Goal: Transaction & Acquisition: Purchase product/service

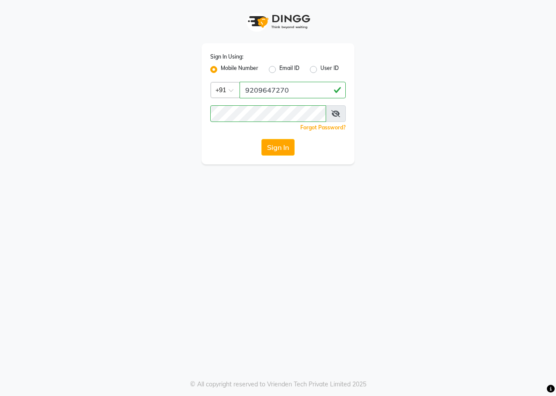
click at [280, 150] on button "Sign In" at bounding box center [278, 147] width 33 height 17
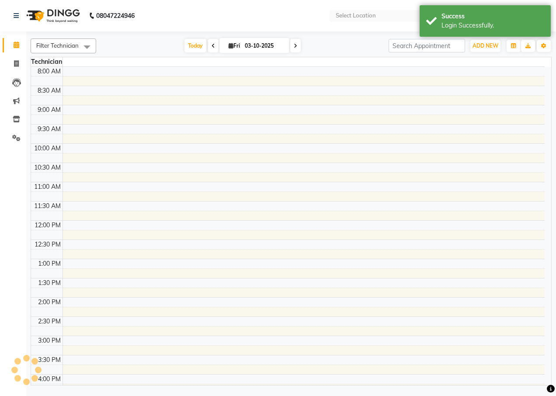
select select "en"
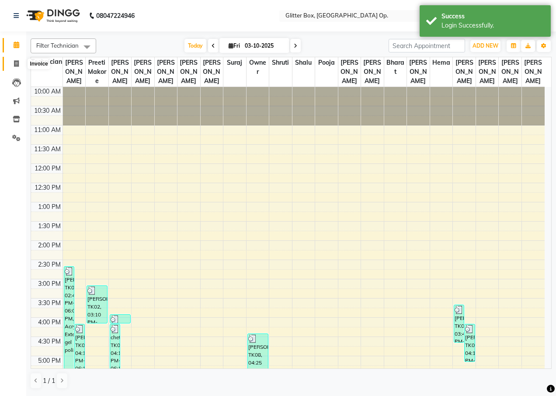
click at [19, 66] on icon at bounding box center [16, 63] width 5 height 7
select select "service"
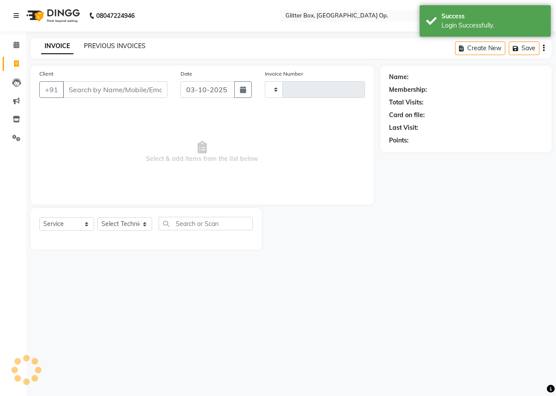
click at [115, 43] on link "PREVIOUS INVOICES" at bounding box center [115, 46] width 62 height 8
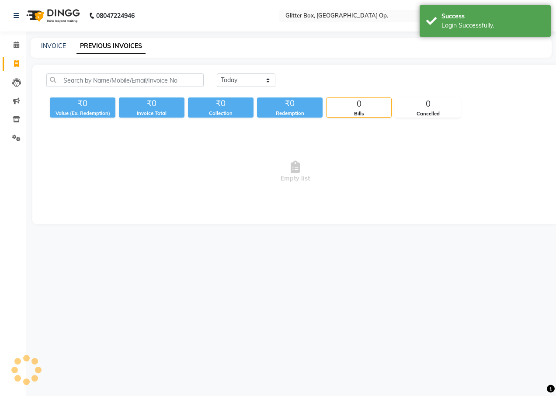
click at [115, 45] on link "PREVIOUS INVOICES" at bounding box center [111, 46] width 69 height 16
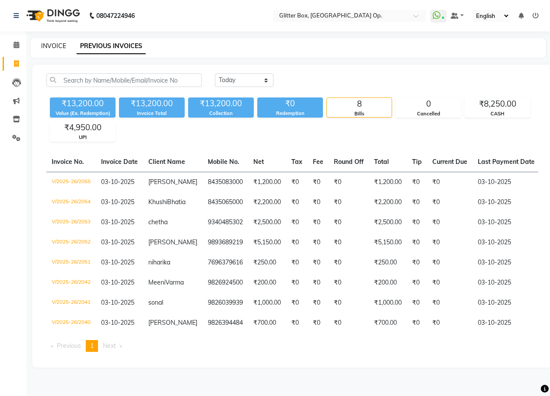
click at [52, 43] on link "INVOICE" at bounding box center [53, 46] width 25 height 8
select select "service"
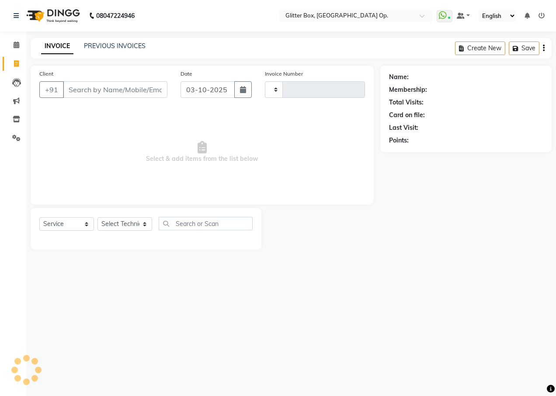
type input "2056"
select select "5563"
click at [121, 93] on input "Client" at bounding box center [115, 89] width 105 height 17
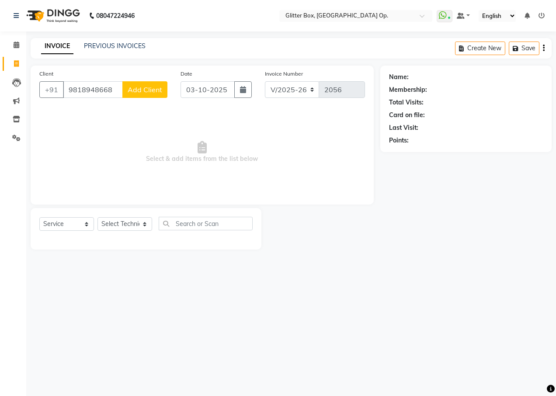
type input "9818948668"
click at [151, 91] on span "Add Client" at bounding box center [145, 89] width 35 height 9
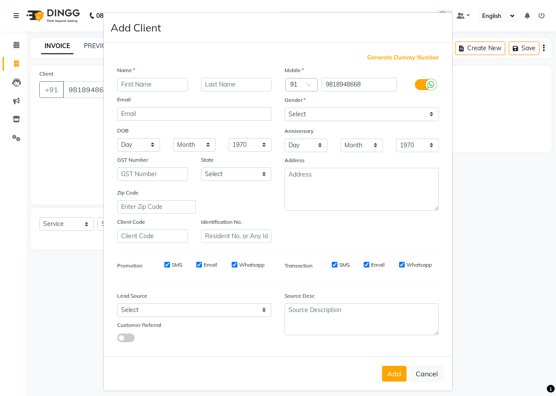
click at [148, 85] on input "text" at bounding box center [152, 85] width 71 height 14
type input "mahi"
click at [329, 115] on select "Select [DEMOGRAPHIC_DATA] [DEMOGRAPHIC_DATA] Other Prefer Not To Say" at bounding box center [362, 115] width 154 height 14
select select "[DEMOGRAPHIC_DATA]"
click at [285, 108] on select "Select [DEMOGRAPHIC_DATA] [DEMOGRAPHIC_DATA] Other Prefer Not To Say" at bounding box center [362, 115] width 154 height 14
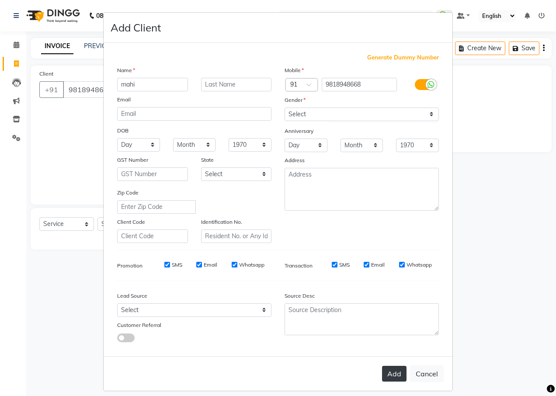
click at [389, 368] on button "Add" at bounding box center [394, 374] width 24 height 16
select select
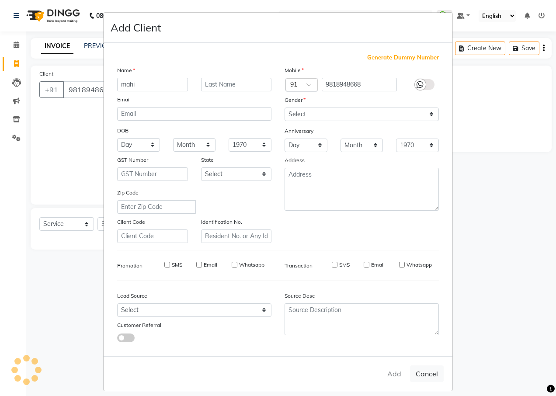
select select
checkbox input "false"
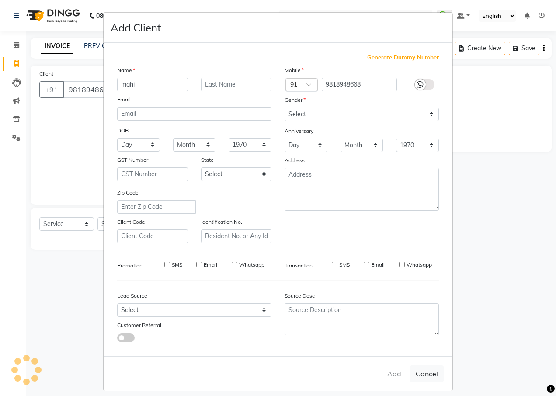
checkbox input "false"
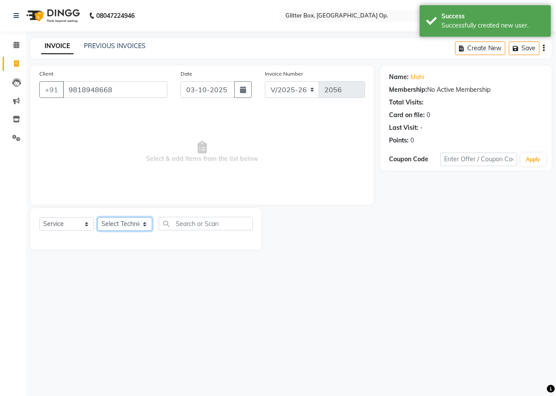
click at [108, 222] on select "Select Technician [PERSON_NAME] [PERSON_NAME] [PERSON_NAME] [PERSON_NAME] [PERS…" at bounding box center [125, 224] width 55 height 14
select select "44392"
click at [98, 217] on select "Select Technician [PERSON_NAME] [PERSON_NAME] [PERSON_NAME] [PERSON_NAME] [PERS…" at bounding box center [125, 224] width 55 height 14
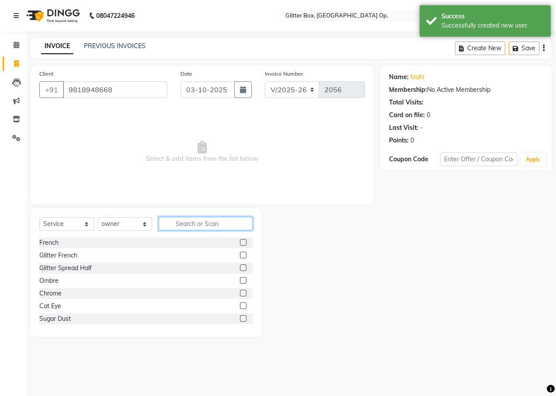
click at [191, 220] on input "text" at bounding box center [206, 224] width 94 height 14
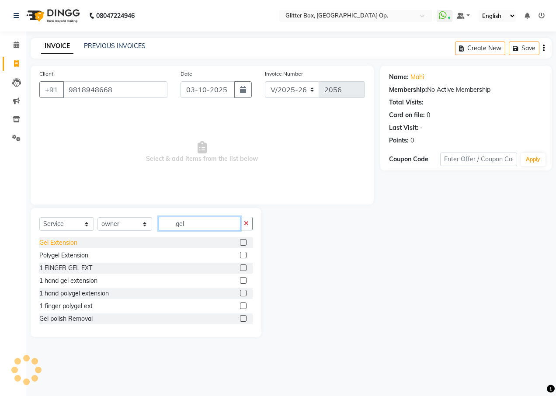
type input "gel"
click at [56, 242] on div "Gel Extension" at bounding box center [58, 242] width 38 height 9
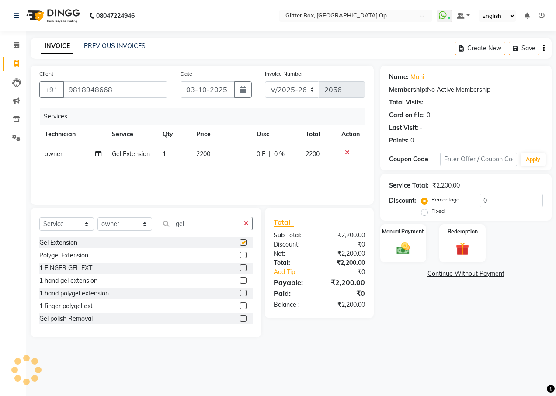
checkbox input "false"
click at [97, 156] on icon at bounding box center [98, 154] width 6 height 6
select select "44392"
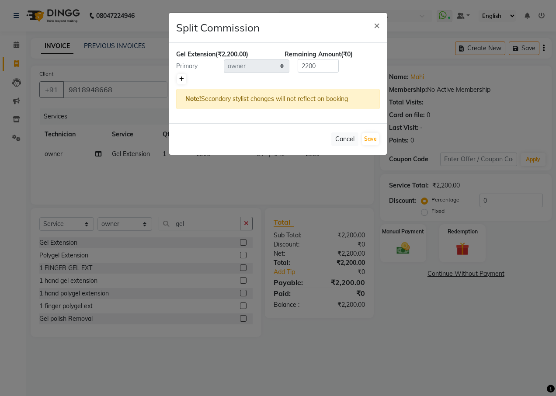
click at [180, 80] on icon at bounding box center [181, 79] width 5 height 5
type input "1100"
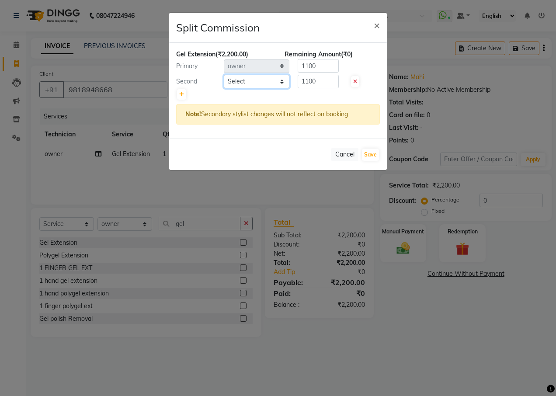
click at [258, 82] on select "Select [PERSON_NAME] [PERSON_NAME] [PERSON_NAME] [PERSON_NAME] [PERSON_NAME] [P…" at bounding box center [257, 82] width 66 height 14
select select "49168"
click at [224, 75] on select "Select [PERSON_NAME] [PERSON_NAME] [PERSON_NAME] [PERSON_NAME] [PERSON_NAME] [P…" at bounding box center [257, 82] width 66 height 14
click at [376, 154] on button "Save" at bounding box center [370, 155] width 17 height 12
select select "Select"
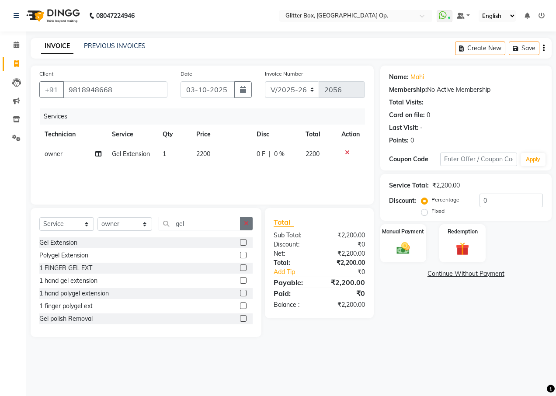
click at [248, 225] on icon "button" at bounding box center [246, 223] width 5 height 6
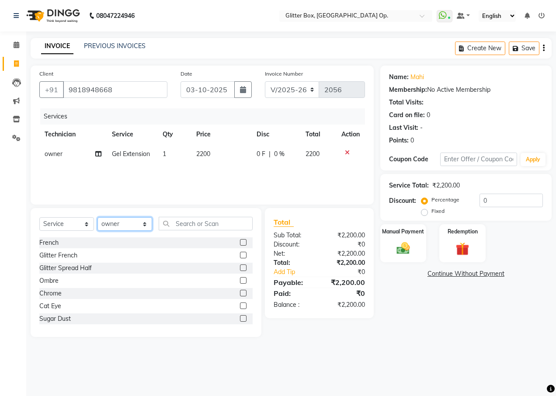
click at [123, 222] on select "Select Technician [PERSON_NAME] [PERSON_NAME] [PERSON_NAME] [PERSON_NAME] [PERS…" at bounding box center [125, 224] width 55 height 14
select select "49168"
click at [98, 217] on select "Select Technician [PERSON_NAME] [PERSON_NAME] [PERSON_NAME] [PERSON_NAME] [PERS…" at bounding box center [125, 224] width 55 height 14
click at [187, 225] on input "text" at bounding box center [206, 224] width 94 height 14
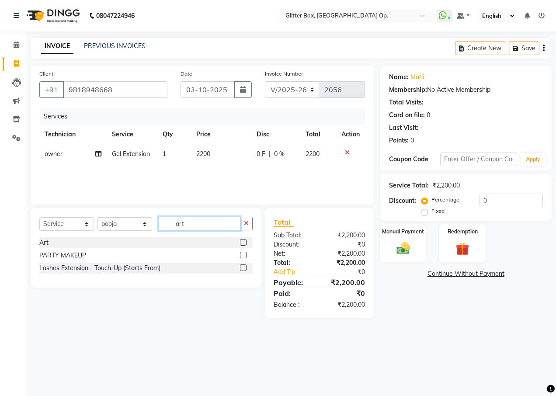
type input "art"
click at [49, 242] on div "Art" at bounding box center [145, 243] width 213 height 11
click at [47, 240] on div "Art" at bounding box center [43, 242] width 9 height 9
checkbox input "false"
click at [220, 173] on td "500" at bounding box center [221, 174] width 60 height 20
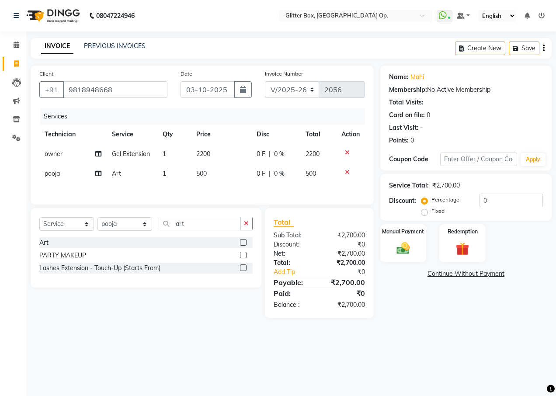
select select "49168"
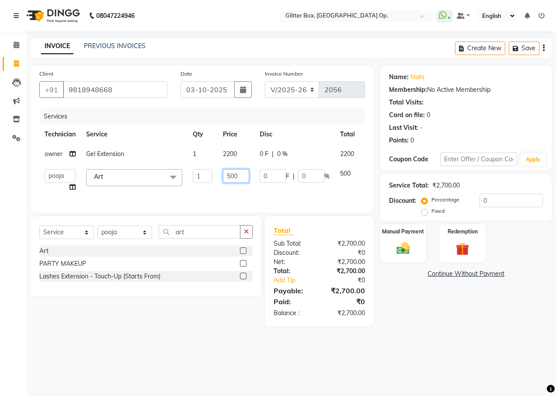
click at [229, 176] on input "500" at bounding box center [236, 176] width 26 height 14
type input "100"
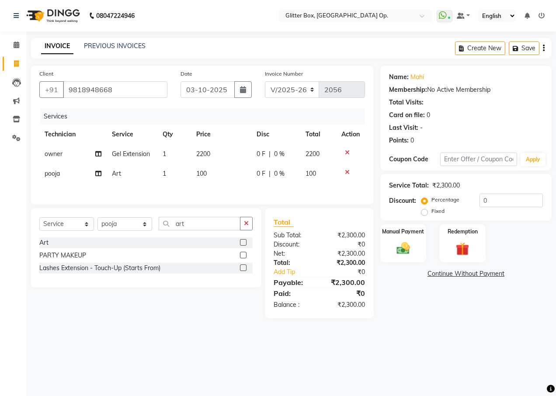
drag, startPoint x: 267, startPoint y: 196, endPoint x: 353, endPoint y: 217, distance: 89.1
click at [267, 196] on div "Services Technician Service Qty Price Disc Total Action owner Gel Extension 1 2…" at bounding box center [202, 151] width 326 height 87
click at [418, 245] on div "Manual Payment" at bounding box center [404, 244] width 48 height 40
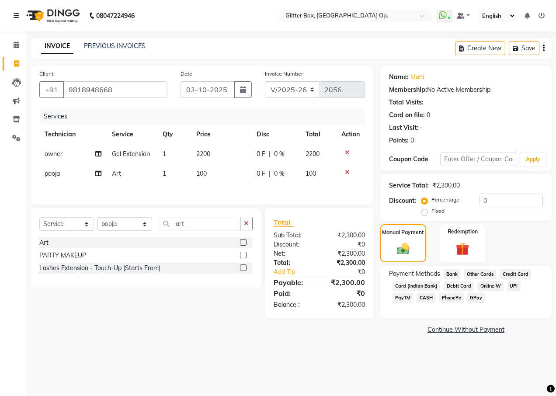
click at [513, 282] on span "UPI" at bounding box center [514, 286] width 14 height 10
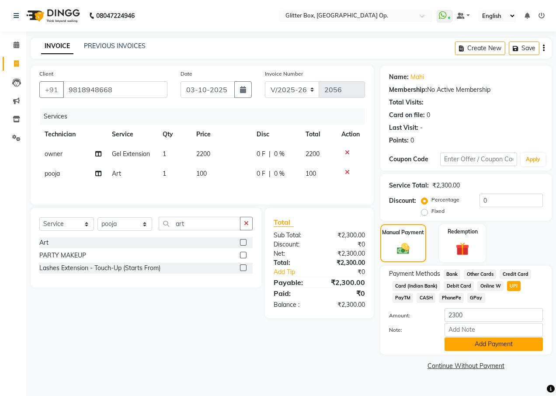
click at [514, 344] on button "Add Payment" at bounding box center [494, 345] width 98 height 14
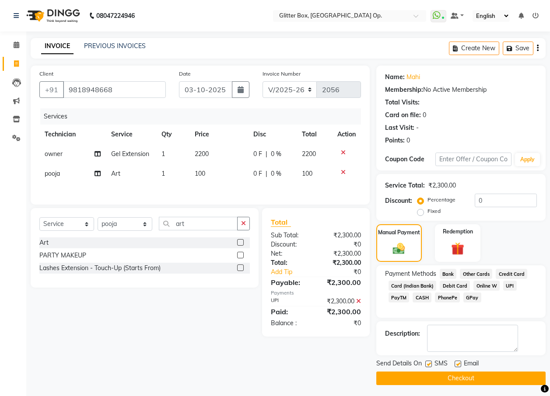
click at [497, 379] on button "Checkout" at bounding box center [460, 379] width 169 height 14
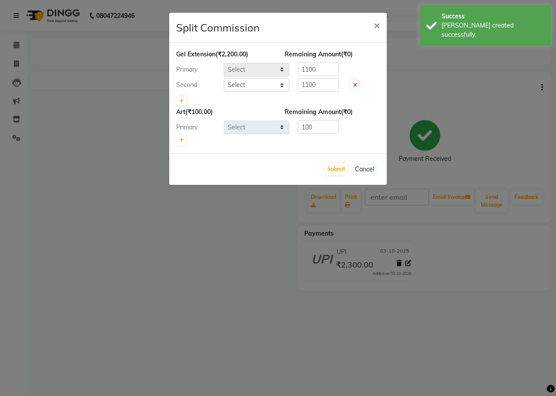
select select "44392"
select select "49168"
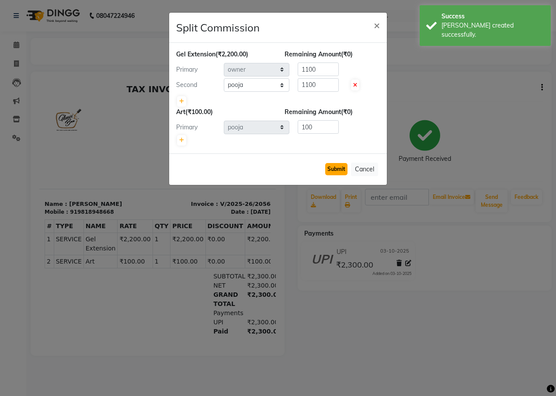
click at [328, 171] on button "Submit" at bounding box center [336, 169] width 22 height 12
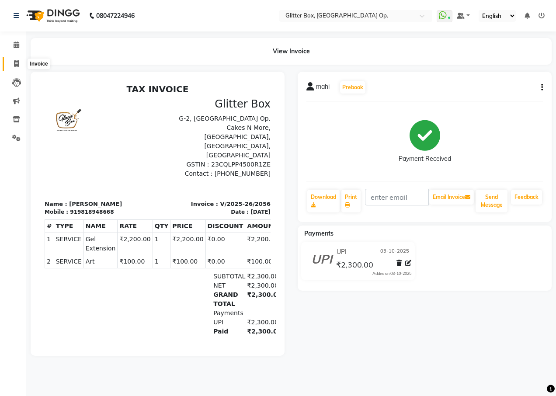
click at [18, 65] on icon at bounding box center [16, 63] width 5 height 7
select select "service"
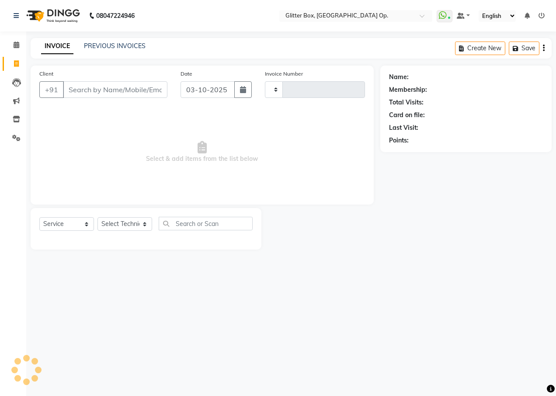
type input "2057"
select select "5563"
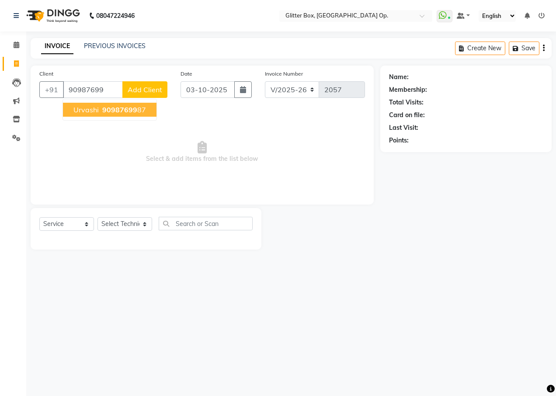
click at [135, 116] on button "urvashi 90987699 87" at bounding box center [110, 110] width 94 height 14
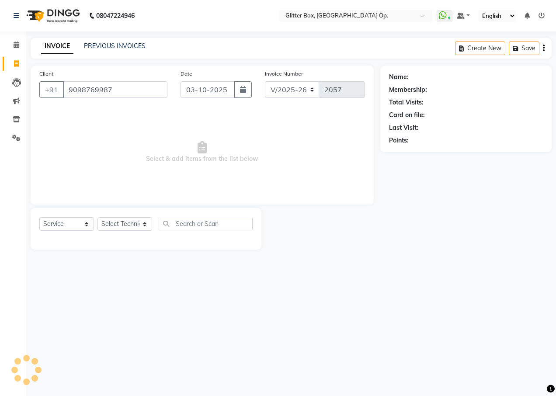
type input "9098769987"
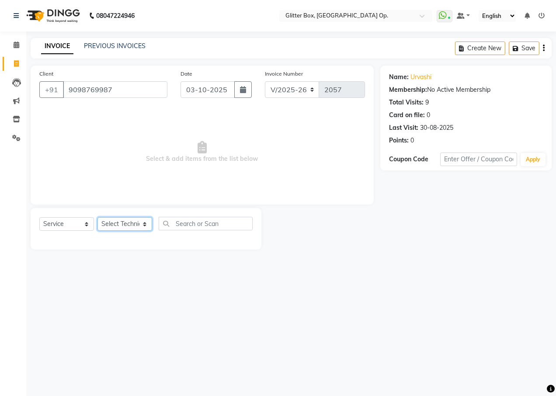
click at [111, 225] on select "Select Technician [PERSON_NAME] [PERSON_NAME] [PERSON_NAME] [PERSON_NAME] [PERS…" at bounding box center [125, 224] width 55 height 14
select select "38312"
click at [98, 217] on select "Select Technician [PERSON_NAME] [PERSON_NAME] [PERSON_NAME] [PERSON_NAME] [PERS…" at bounding box center [125, 224] width 55 height 14
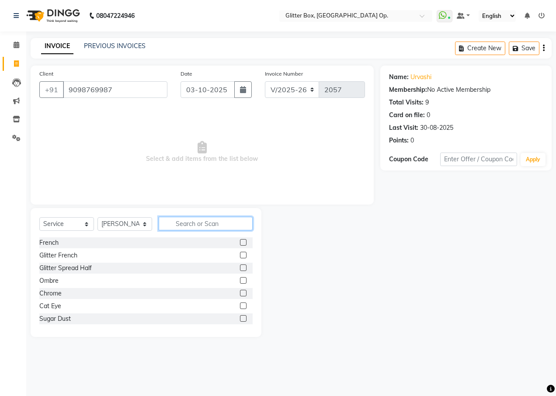
click at [199, 221] on input "text" at bounding box center [206, 224] width 94 height 14
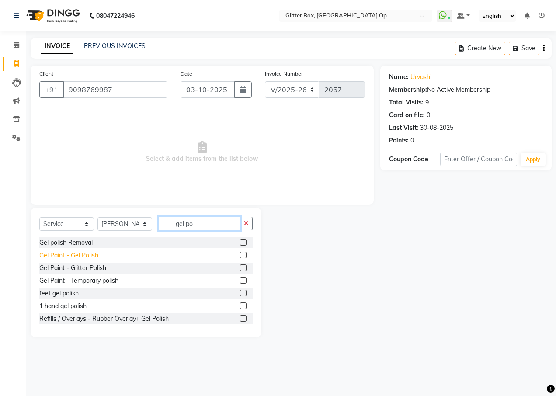
type input "gel po"
click at [72, 257] on div "Gel Paint - Gel Polish" at bounding box center [68, 255] width 59 height 9
checkbox input "false"
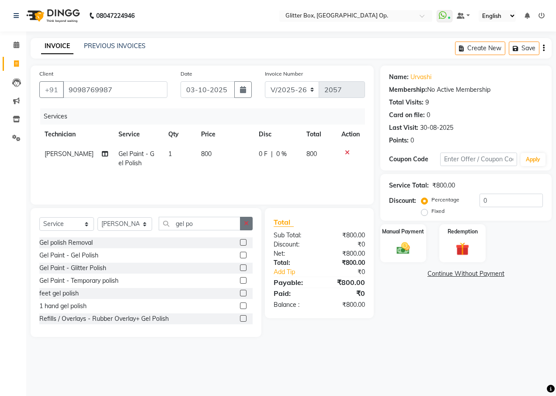
click at [252, 227] on button "button" at bounding box center [246, 224] width 13 height 14
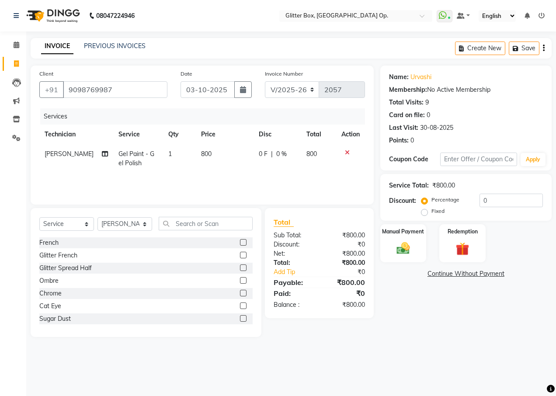
click at [51, 309] on div "Cat Eye" at bounding box center [50, 306] width 22 height 9
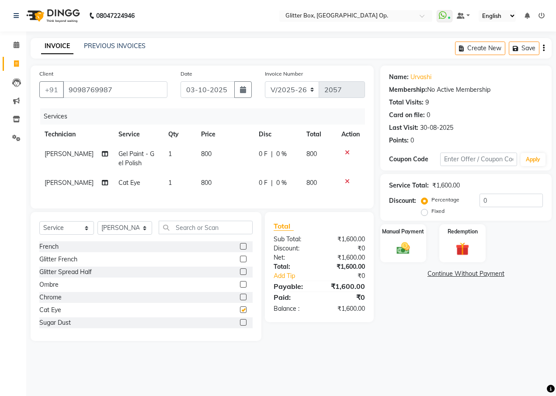
checkbox input "false"
click at [412, 229] on label "Manual Payment" at bounding box center [404, 231] width 44 height 8
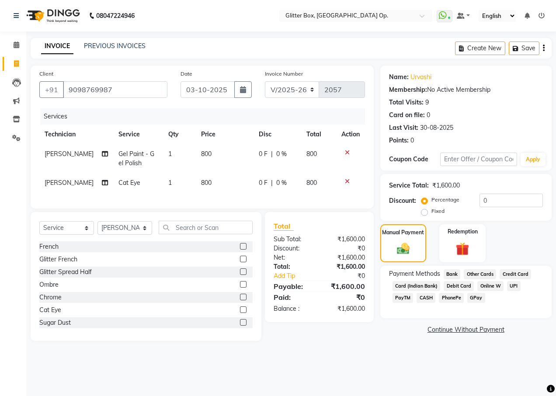
click at [514, 284] on span "UPI" at bounding box center [514, 286] width 14 height 10
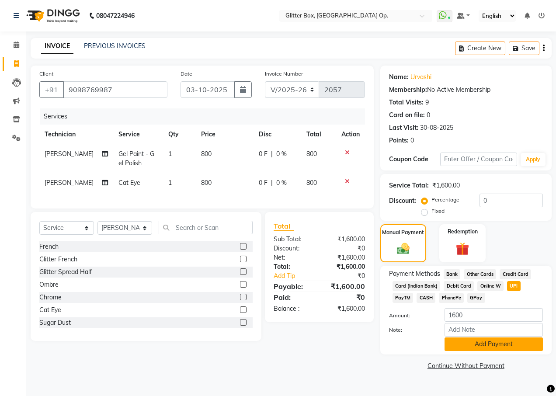
click at [505, 343] on button "Add Payment" at bounding box center [494, 345] width 98 height 14
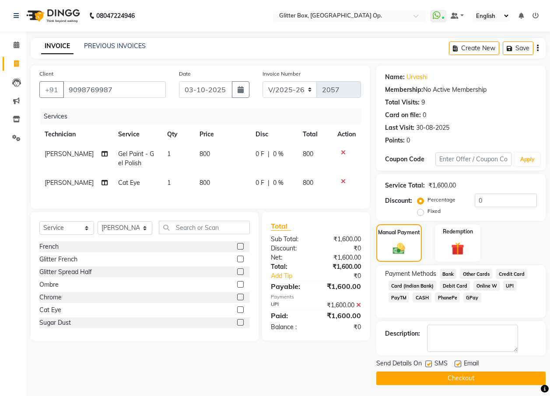
click at [451, 380] on button "Checkout" at bounding box center [460, 379] width 169 height 14
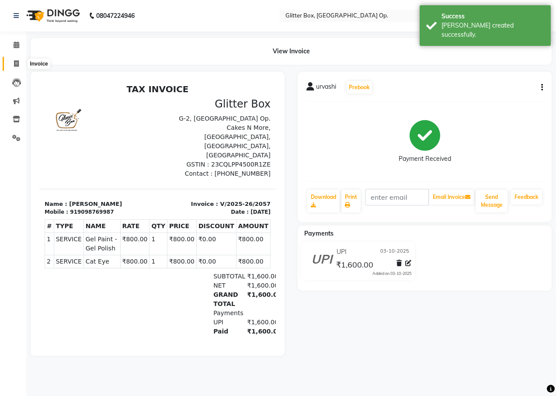
click at [10, 67] on span at bounding box center [16, 64] width 15 height 10
select select "5563"
select select "service"
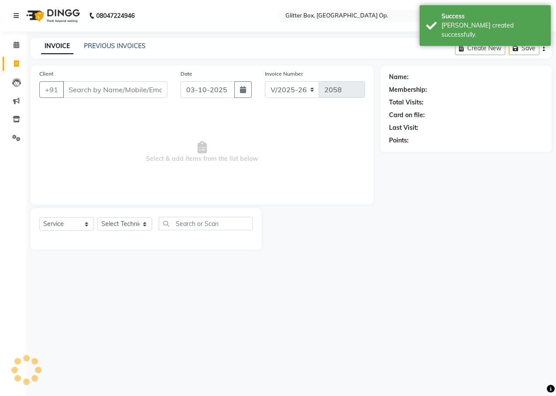
click at [94, 91] on input "Client" at bounding box center [115, 89] width 105 height 17
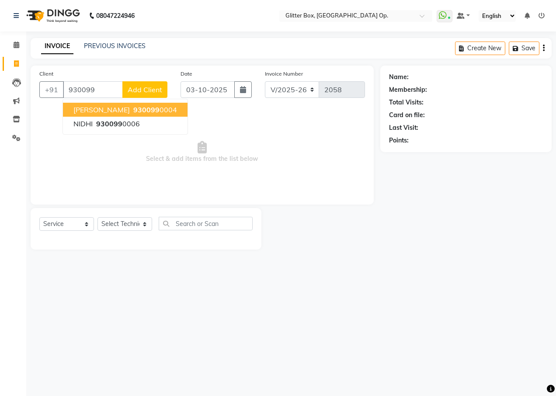
click at [104, 107] on span "[PERSON_NAME]" at bounding box center [101, 109] width 56 height 9
type input "9300990004"
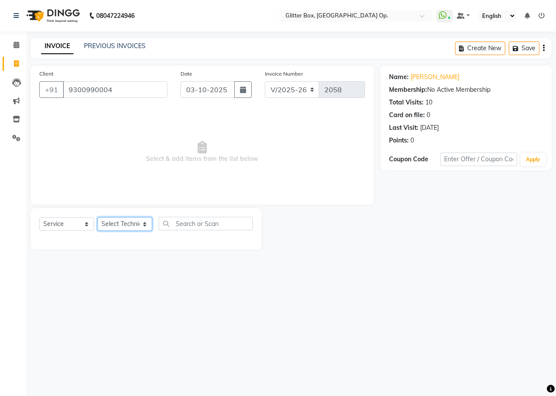
click at [128, 219] on select "Select Technician [PERSON_NAME] [PERSON_NAME] [PERSON_NAME] [PERSON_NAME] [PERS…" at bounding box center [125, 224] width 55 height 14
select select "71114"
click at [98, 217] on select "Select Technician [PERSON_NAME] [PERSON_NAME] [PERSON_NAME] [PERSON_NAME] [PERS…" at bounding box center [125, 224] width 55 height 14
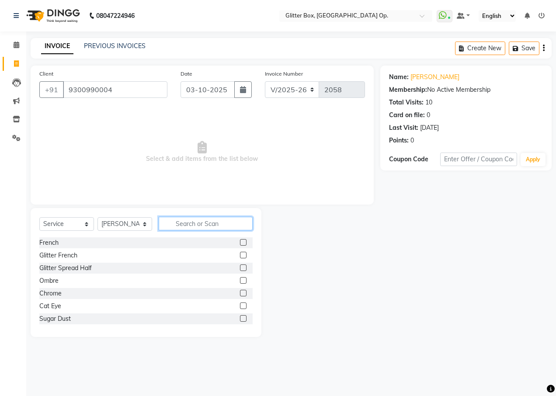
click at [186, 224] on input "text" at bounding box center [206, 224] width 94 height 14
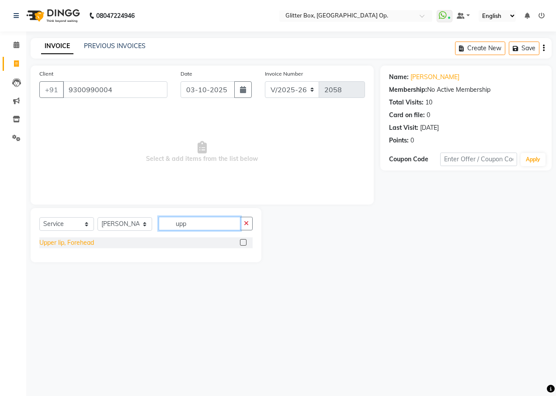
type input "upp"
click at [78, 245] on div "Upper lip, Forehead" at bounding box center [66, 242] width 55 height 9
checkbox input "false"
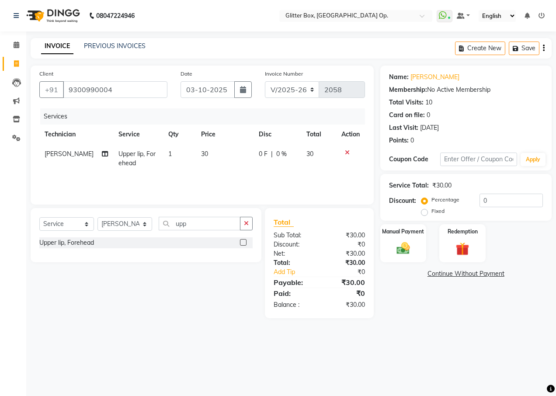
drag, startPoint x: 249, startPoint y: 225, endPoint x: 169, endPoint y: 225, distance: 79.6
click at [248, 226] on icon "button" at bounding box center [246, 223] width 5 height 6
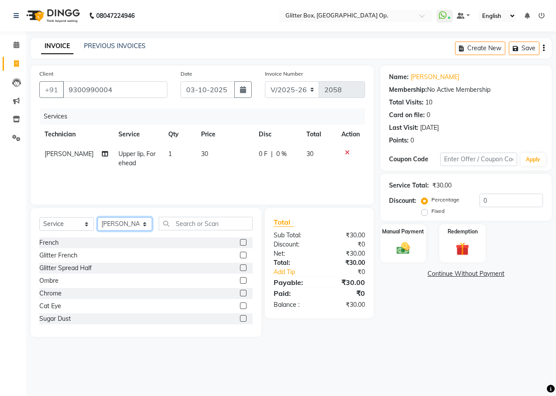
click at [122, 228] on select "Select Technician [PERSON_NAME] [PERSON_NAME] [PERSON_NAME] [PERSON_NAME] [PERS…" at bounding box center [125, 224] width 55 height 14
click at [98, 217] on select "Select Technician [PERSON_NAME] [PERSON_NAME] [PERSON_NAME] [PERSON_NAME] [PERS…" at bounding box center [125, 224] width 55 height 14
click at [185, 216] on div "Select Service Product Membership Package Voucher Prepaid Gift Card Select Tech…" at bounding box center [146, 272] width 231 height 129
click at [134, 220] on select "Select Technician [PERSON_NAME] [PERSON_NAME] [PERSON_NAME] [PERSON_NAME] [PERS…" at bounding box center [125, 224] width 55 height 14
select select "38312"
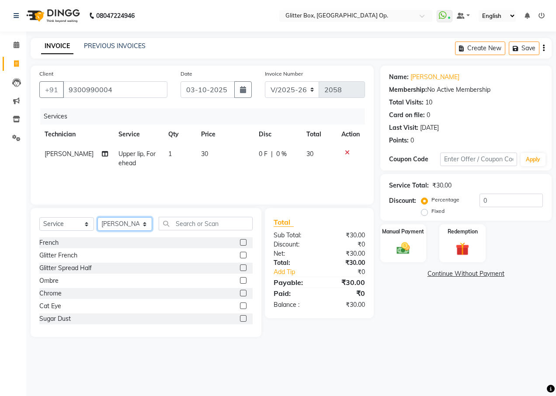
click at [98, 217] on select "Select Technician [PERSON_NAME] [PERSON_NAME] [PERSON_NAME] [PERSON_NAME] [PERS…" at bounding box center [125, 224] width 55 height 14
click at [176, 224] on input "text" at bounding box center [206, 224] width 94 height 14
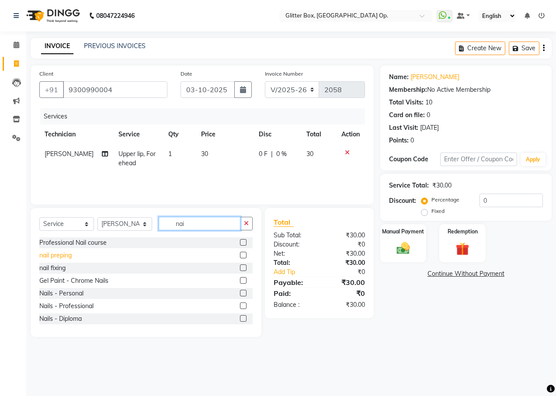
type input "nai"
click at [58, 255] on div "nail preping" at bounding box center [55, 255] width 32 height 9
checkbox input "false"
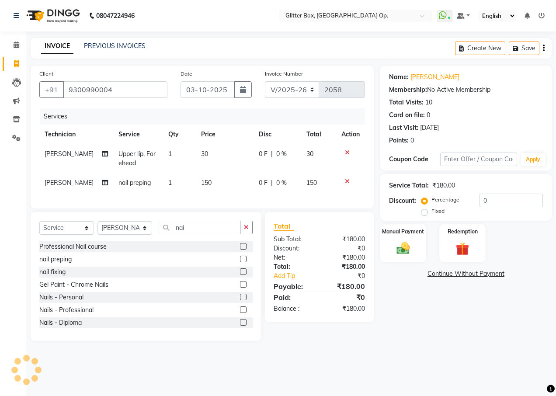
drag, startPoint x: 408, startPoint y: 242, endPoint x: 419, endPoint y: 265, distance: 25.2
click at [408, 243] on img at bounding box center [403, 248] width 21 height 15
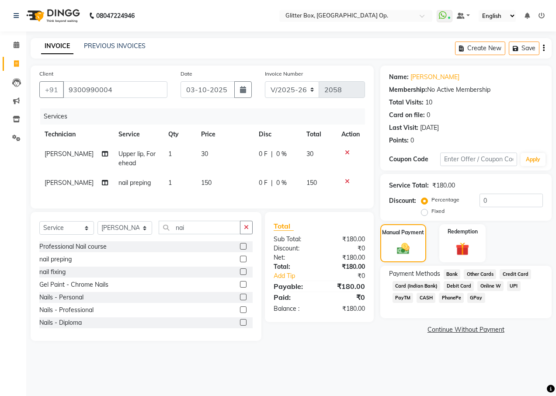
click at [417, 300] on span "CASH" at bounding box center [426, 298] width 19 height 10
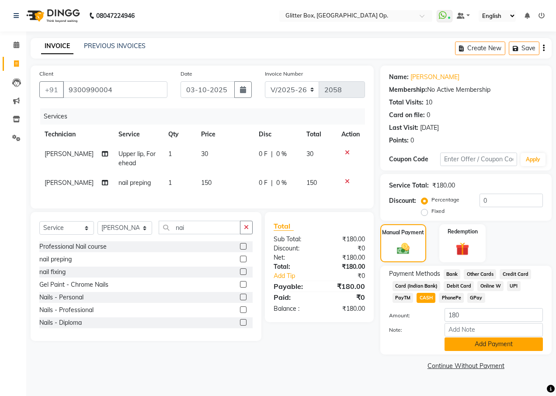
click at [466, 338] on button "Add Payment" at bounding box center [494, 345] width 98 height 14
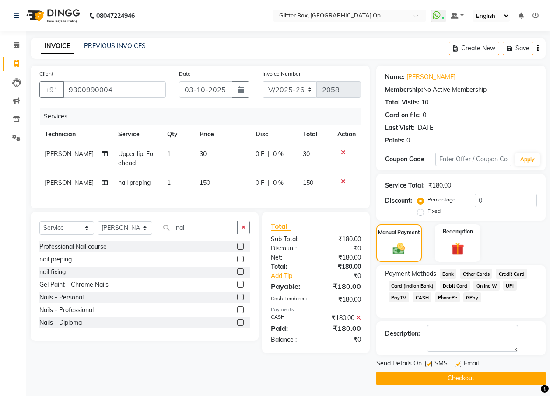
click at [442, 378] on button "Checkout" at bounding box center [460, 379] width 169 height 14
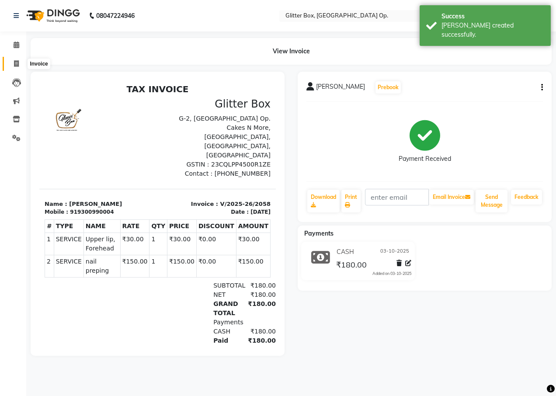
click at [12, 67] on span at bounding box center [16, 64] width 15 height 10
select select "service"
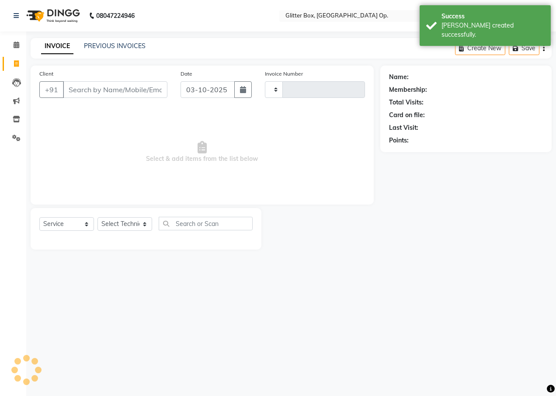
type input "2059"
select select "5563"
click at [68, 89] on input "Client" at bounding box center [115, 89] width 105 height 17
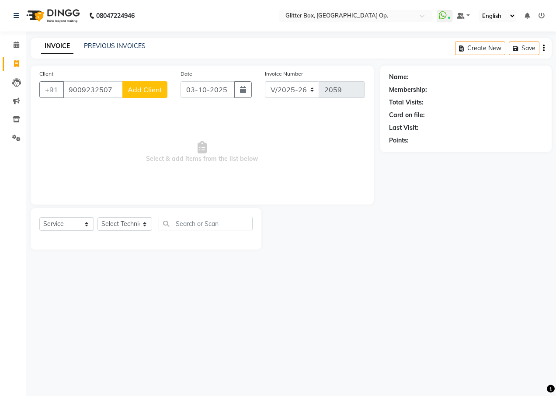
type input "9009232507"
click at [141, 89] on span "Add Client" at bounding box center [145, 89] width 35 height 9
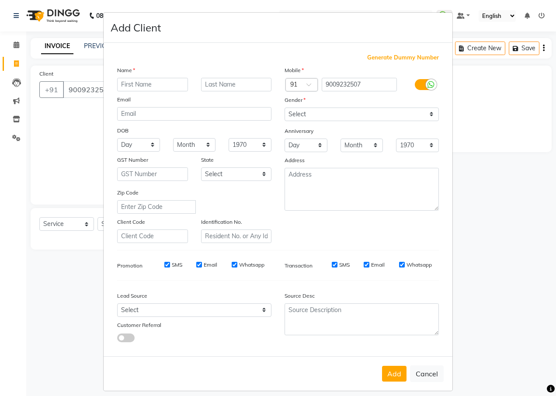
click at [151, 81] on input "text" at bounding box center [152, 85] width 71 height 14
type input "[PERSON_NAME]"
click at [319, 115] on select "Select [DEMOGRAPHIC_DATA] [DEMOGRAPHIC_DATA] Other Prefer Not To Say" at bounding box center [362, 115] width 154 height 14
select select "[DEMOGRAPHIC_DATA]"
click at [285, 108] on select "Select [DEMOGRAPHIC_DATA] [DEMOGRAPHIC_DATA] Other Prefer Not To Say" at bounding box center [362, 115] width 154 height 14
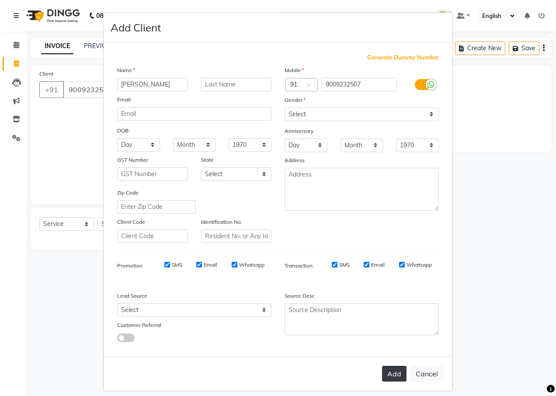
click at [386, 371] on button "Add" at bounding box center [394, 374] width 24 height 16
select select
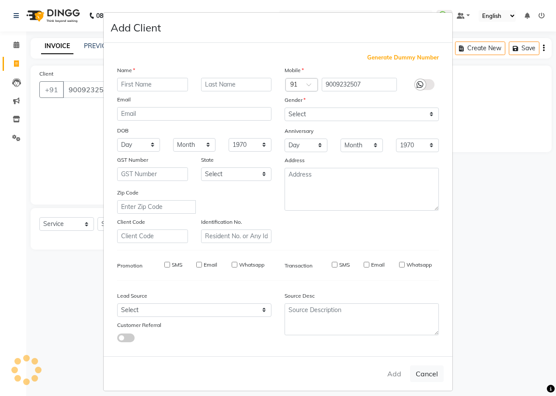
select select
checkbox input "false"
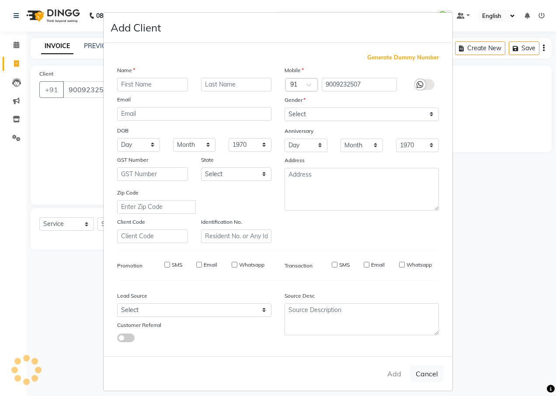
checkbox input "false"
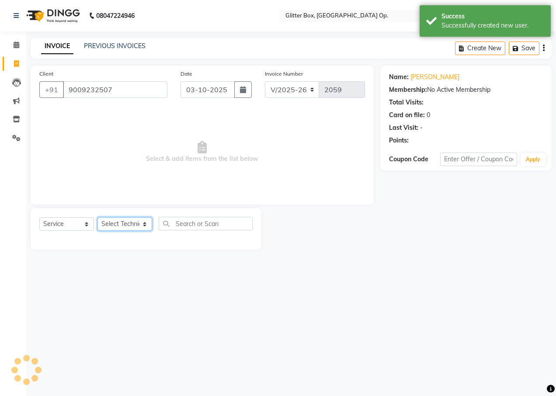
click at [108, 226] on select "Select Technician [PERSON_NAME] [PERSON_NAME] [PERSON_NAME] [PERSON_NAME] [PERS…" at bounding box center [125, 224] width 55 height 14
select select "65811"
click at [98, 217] on select "Select Technician [PERSON_NAME] [PERSON_NAME] [PERSON_NAME] [PERSON_NAME] [PERS…" at bounding box center [125, 224] width 55 height 14
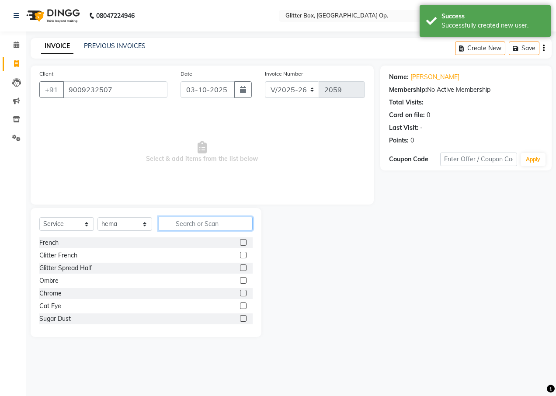
click at [187, 222] on input "text" at bounding box center [206, 224] width 94 height 14
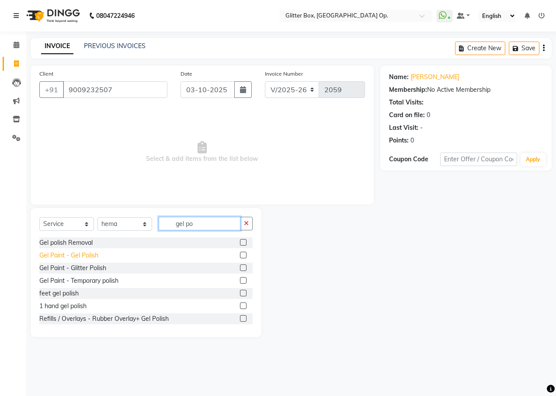
type input "gel po"
click at [63, 256] on div "Gel Paint - Gel Polish" at bounding box center [68, 255] width 59 height 9
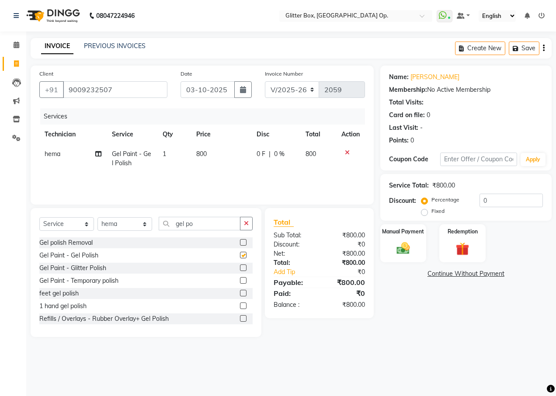
checkbox input "false"
drag, startPoint x: 248, startPoint y: 224, endPoint x: 115, endPoint y: 249, distance: 135.2
click at [247, 225] on icon "button" at bounding box center [246, 223] width 5 height 6
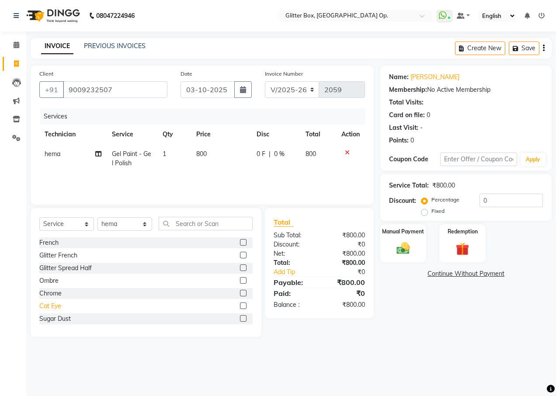
click at [52, 306] on div "Cat Eye" at bounding box center [50, 306] width 22 height 9
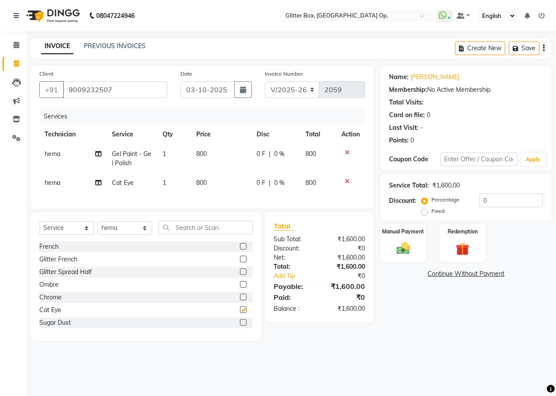
checkbox input "false"
click at [107, 235] on select "Select Technician [PERSON_NAME] [PERSON_NAME] [PERSON_NAME] [PERSON_NAME] [PERS…" at bounding box center [125, 228] width 55 height 14
select select "71116"
click at [98, 228] on select "Select Technician [PERSON_NAME] [PERSON_NAME] [PERSON_NAME] [PERSON_NAME] [PERS…" at bounding box center [125, 228] width 55 height 14
click at [170, 234] on input "text" at bounding box center [206, 228] width 94 height 14
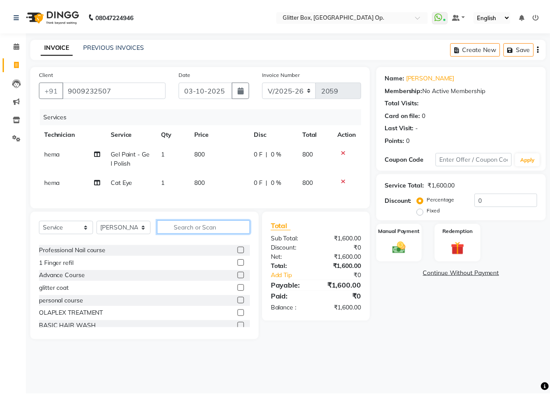
scroll to position [157, 0]
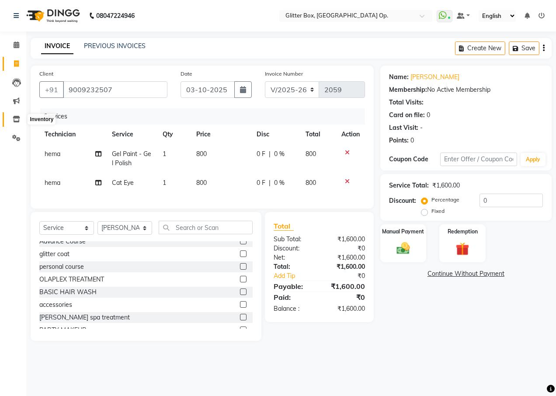
click at [14, 118] on icon at bounding box center [16, 119] width 7 height 7
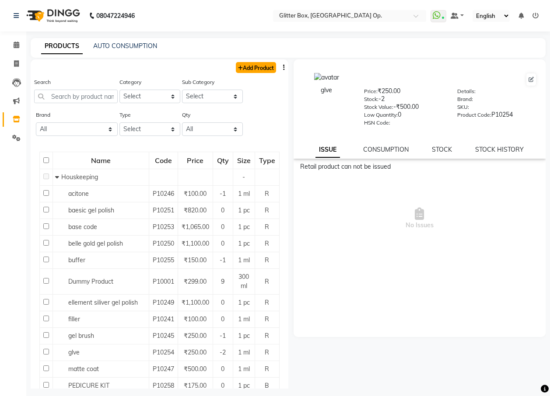
click at [247, 65] on link "Add Product" at bounding box center [256, 67] width 40 height 11
select select "true"
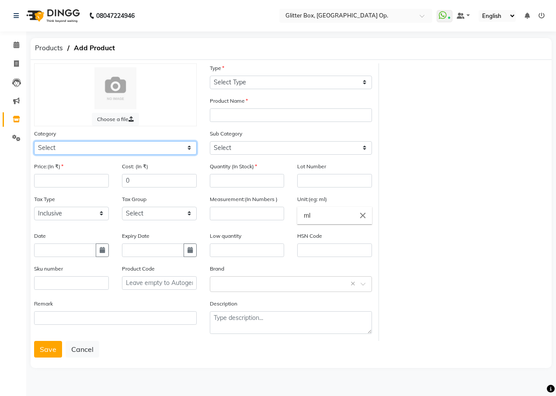
click at [125, 150] on select "Select Skin Hair Makeup Personal Care Appliances booster Cuticle oil Other" at bounding box center [115, 148] width 163 height 14
select select "847913200"
click at [34, 141] on select "Select Skin Hair Makeup Personal Care Appliances booster Cuticle oil Other" at bounding box center [115, 148] width 163 height 14
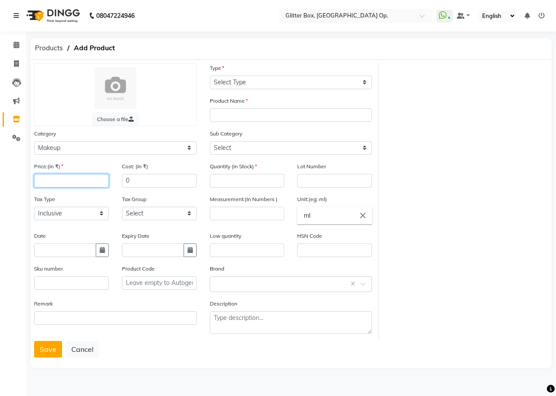
click at [66, 183] on input "number" at bounding box center [71, 181] width 75 height 14
type input "250"
click at [161, 185] on input "0" at bounding box center [159, 181] width 75 height 14
click at [257, 73] on div "Type Select Type Both Retail Consumable" at bounding box center [291, 76] width 163 height 26
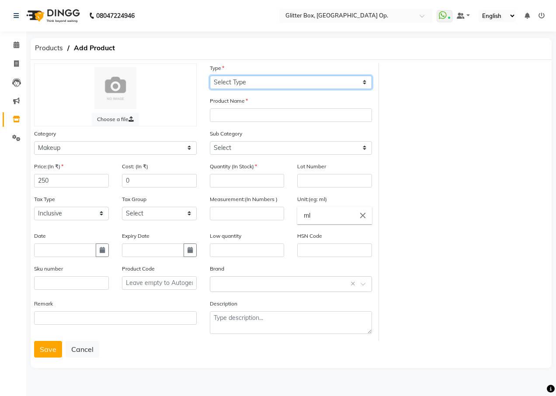
click at [257, 84] on select "Select Type Both Retail Consumable" at bounding box center [291, 83] width 163 height 14
select select "R"
click at [210, 76] on select "Select Type Both Retail Consumable" at bounding box center [291, 83] width 163 height 14
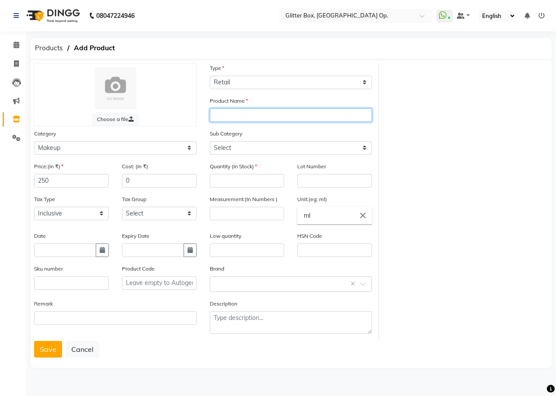
click at [257, 119] on input "text" at bounding box center [291, 115] width 163 height 14
type input "lenses"
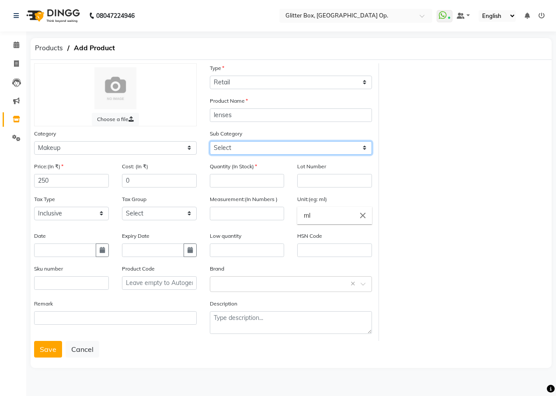
click at [244, 147] on select "Select Lips Nails Eyes Face Tools Brushes Makeup Remover Makeup Kit Other Makeup" at bounding box center [291, 148] width 163 height 14
select select "847913203"
click at [210, 141] on select "Select Lips Nails Eyes Face Tools Brushes Makeup Remover Makeup Kit Other Makeup" at bounding box center [291, 148] width 163 height 14
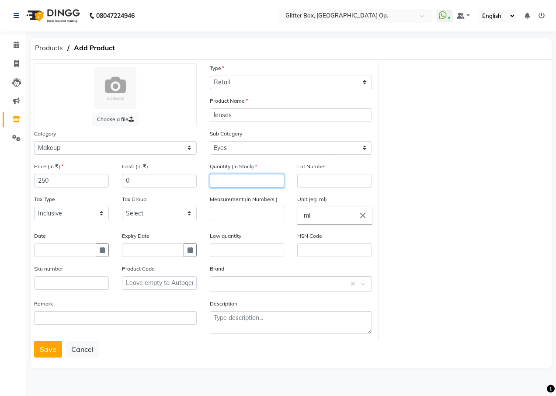
click at [238, 179] on input "number" at bounding box center [247, 181] width 75 height 14
type input "1"
click at [41, 351] on button "Save" at bounding box center [48, 349] width 28 height 17
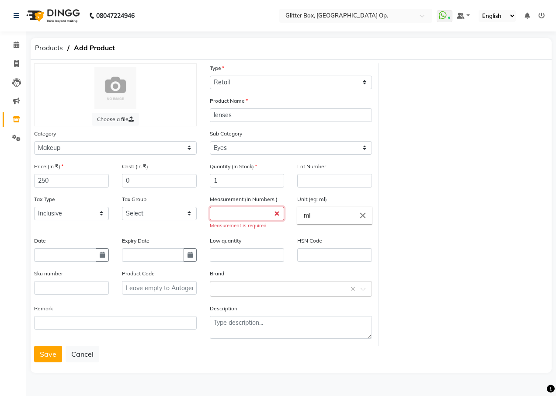
click at [237, 215] on input "number" at bounding box center [247, 214] width 75 height 14
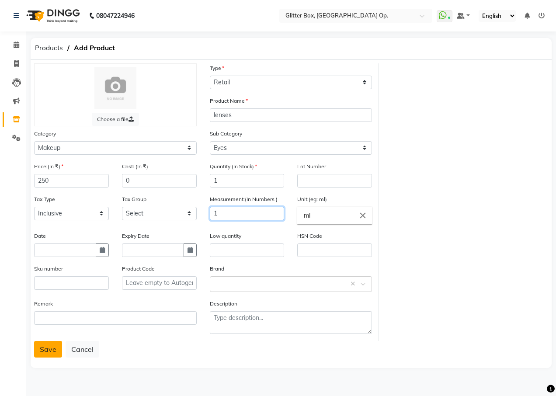
type input "1"
click at [46, 347] on button "Save" at bounding box center [48, 349] width 28 height 17
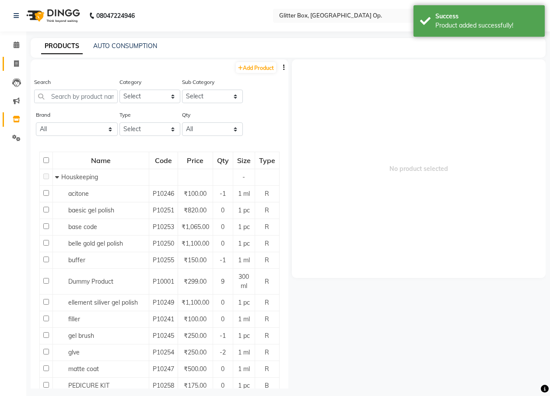
click at [18, 57] on link "Invoice" at bounding box center [13, 64] width 21 height 14
select select "service"
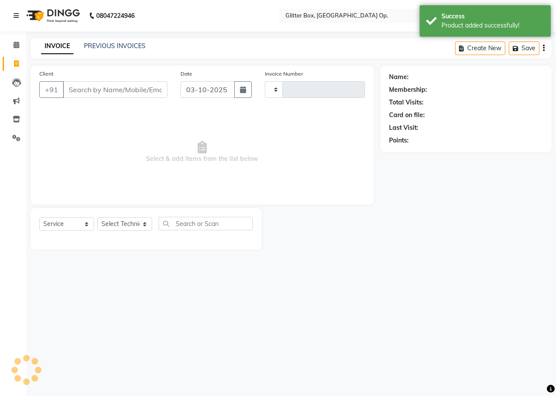
type input "2059"
select select "5563"
click at [113, 87] on input "Client" at bounding box center [115, 89] width 105 height 17
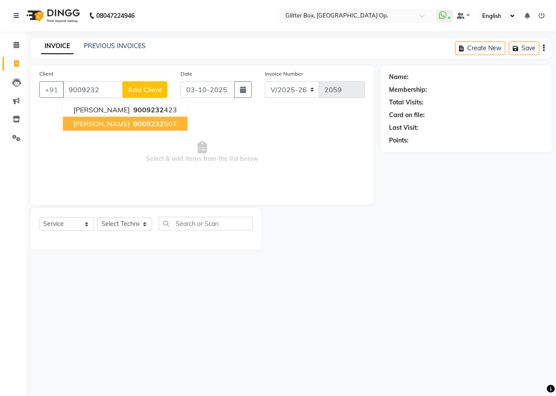
click at [133, 124] on span "9009232" at bounding box center [148, 123] width 31 height 9
type input "9009232507"
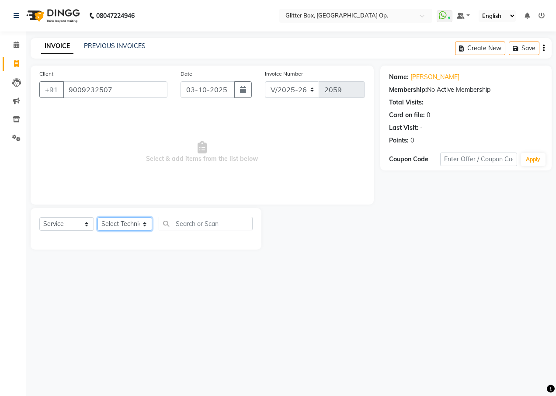
click at [121, 222] on select "Select Technician [PERSON_NAME] [PERSON_NAME] [PERSON_NAME] [PERSON_NAME] [PERS…" at bounding box center [125, 224] width 55 height 14
select select "50945"
click at [98, 217] on select "Select Technician [PERSON_NAME] [PERSON_NAME] [PERSON_NAME] [PERSON_NAME] [PERS…" at bounding box center [125, 224] width 55 height 14
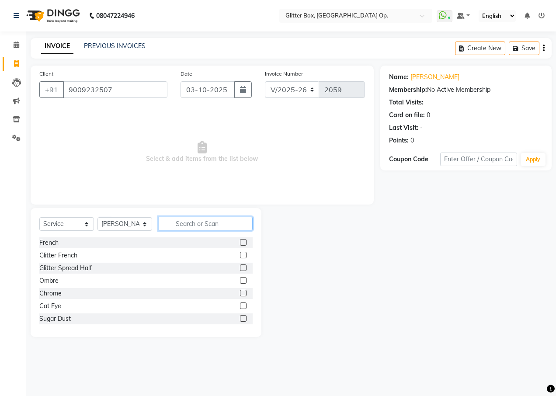
click at [182, 224] on input "text" at bounding box center [206, 224] width 94 height 14
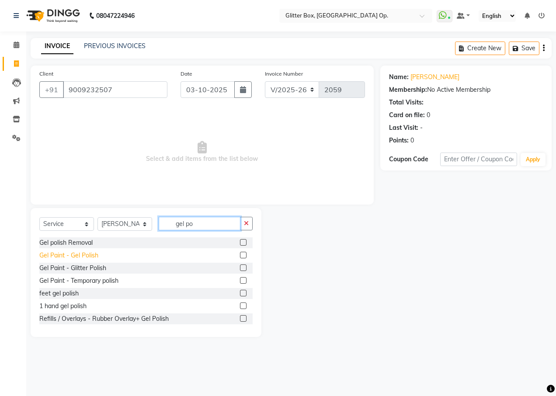
type input "gel po"
click at [76, 256] on div "Gel Paint - Gel Polish" at bounding box center [68, 255] width 59 height 9
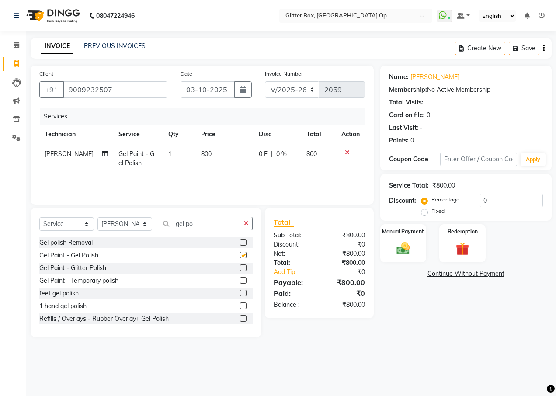
checkbox input "false"
click at [246, 222] on icon "button" at bounding box center [246, 223] width 5 height 6
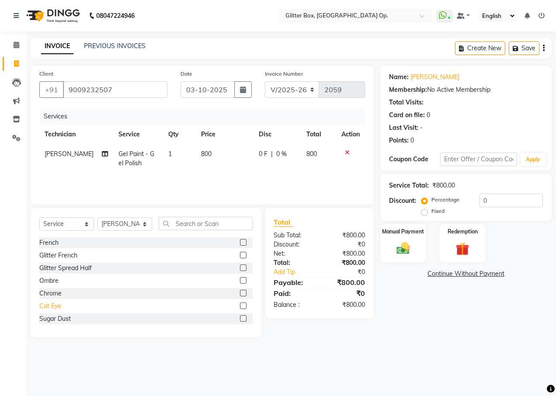
click at [58, 304] on div "Cat Eye" at bounding box center [50, 306] width 22 height 9
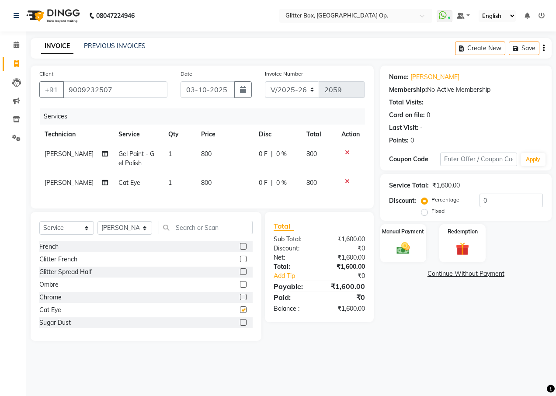
checkbox input "false"
click at [52, 155] on span "[PERSON_NAME]" at bounding box center [69, 154] width 49 height 8
select select "50945"
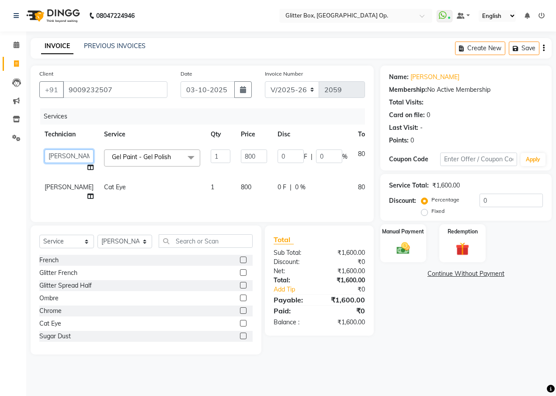
click at [52, 155] on select "[PERSON_NAME] [PERSON_NAME] [PERSON_NAME] [PERSON_NAME] [PERSON_NAME] [PERSON_N…" at bounding box center [69, 157] width 49 height 14
select select "65811"
click at [56, 189] on span "[PERSON_NAME]" at bounding box center [69, 187] width 49 height 8
select select "50945"
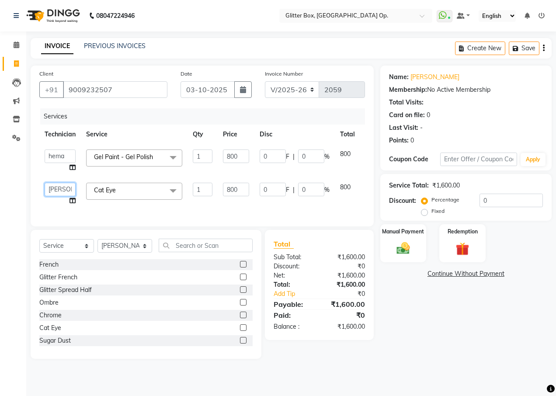
click at [61, 189] on select "[PERSON_NAME] [PERSON_NAME] [PERSON_NAME] [PERSON_NAME] [PERSON_NAME] [PERSON_N…" at bounding box center [60, 190] width 31 height 14
select select "65811"
click at [119, 253] on select "Select Technician [PERSON_NAME] [PERSON_NAME] [PERSON_NAME] [PERSON_NAME] [PERS…" at bounding box center [125, 246] width 55 height 14
select select "38312"
click at [98, 246] on select "Select Technician [PERSON_NAME] [PERSON_NAME] [PERSON_NAME] [PERSON_NAME] [PERS…" at bounding box center [125, 246] width 55 height 14
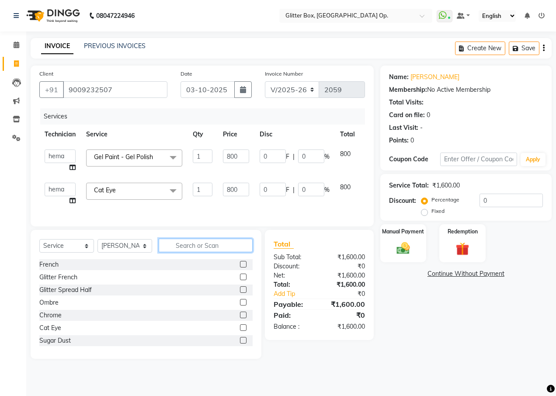
click at [201, 252] on input "text" at bounding box center [206, 246] width 94 height 14
click at [57, 252] on select "Select Service Product Membership Package Voucher Prepaid Gift Card" at bounding box center [66, 246] width 55 height 14
select select "product"
click at [39, 246] on select "Select Service Product Membership Package Voucher Prepaid Gift Card" at bounding box center [66, 246] width 55 height 14
click at [173, 248] on input "text" at bounding box center [206, 246] width 94 height 14
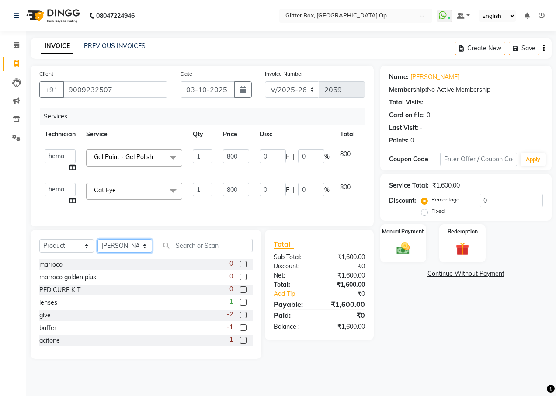
click at [112, 253] on select "Select Technician [PERSON_NAME] [PERSON_NAME] [PERSON_NAME] [PERSON_NAME] [PERS…" at bounding box center [125, 246] width 55 height 14
select select "71116"
click at [98, 246] on select "Select Technician [PERSON_NAME] [PERSON_NAME] [PERSON_NAME] [PERSON_NAME] [PERS…" at bounding box center [125, 246] width 55 height 14
click at [206, 252] on input "text" at bounding box center [206, 246] width 94 height 14
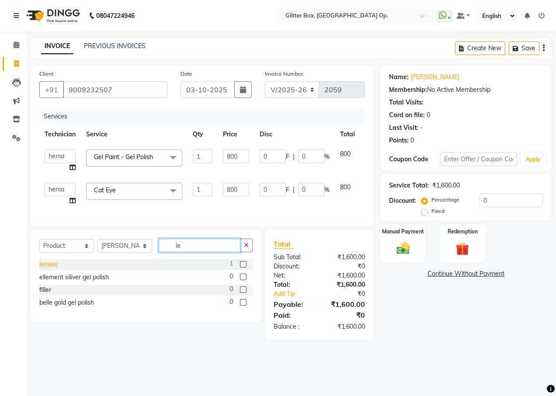
type input "le"
click at [45, 268] on div "lenses" at bounding box center [48, 264] width 18 height 9
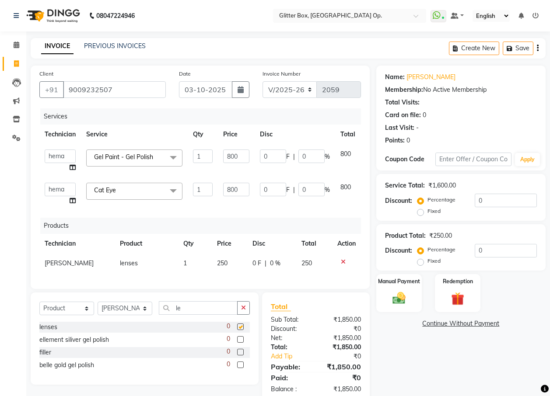
checkbox input "false"
click at [401, 291] on img at bounding box center [399, 299] width 22 height 16
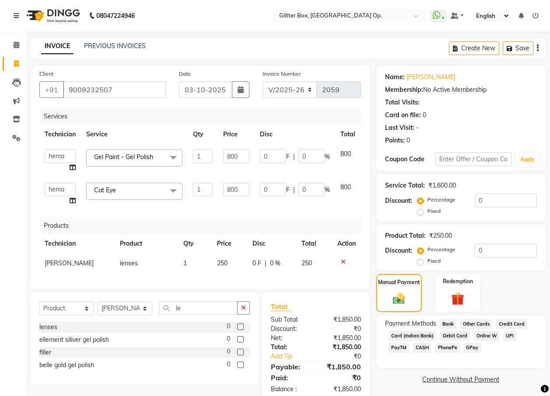
click at [424, 350] on span "CASH" at bounding box center [421, 348] width 19 height 10
click at [468, 392] on button "Add Payment" at bounding box center [488, 395] width 97 height 14
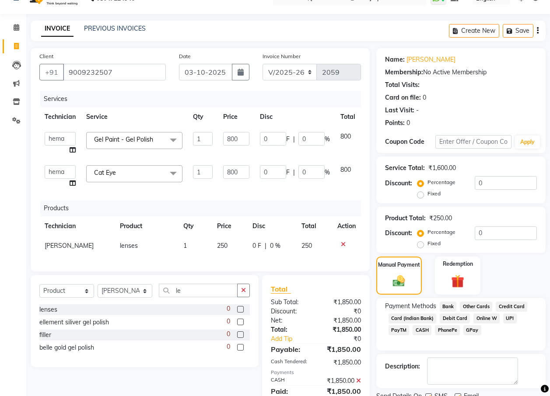
scroll to position [35, 0]
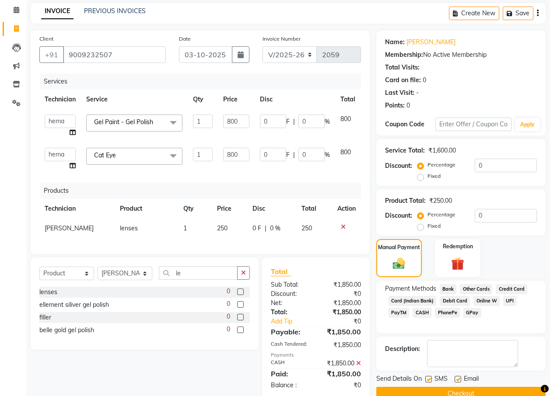
click at [436, 392] on button "Checkout" at bounding box center [460, 394] width 169 height 14
